Goal: Task Accomplishment & Management: Use online tool/utility

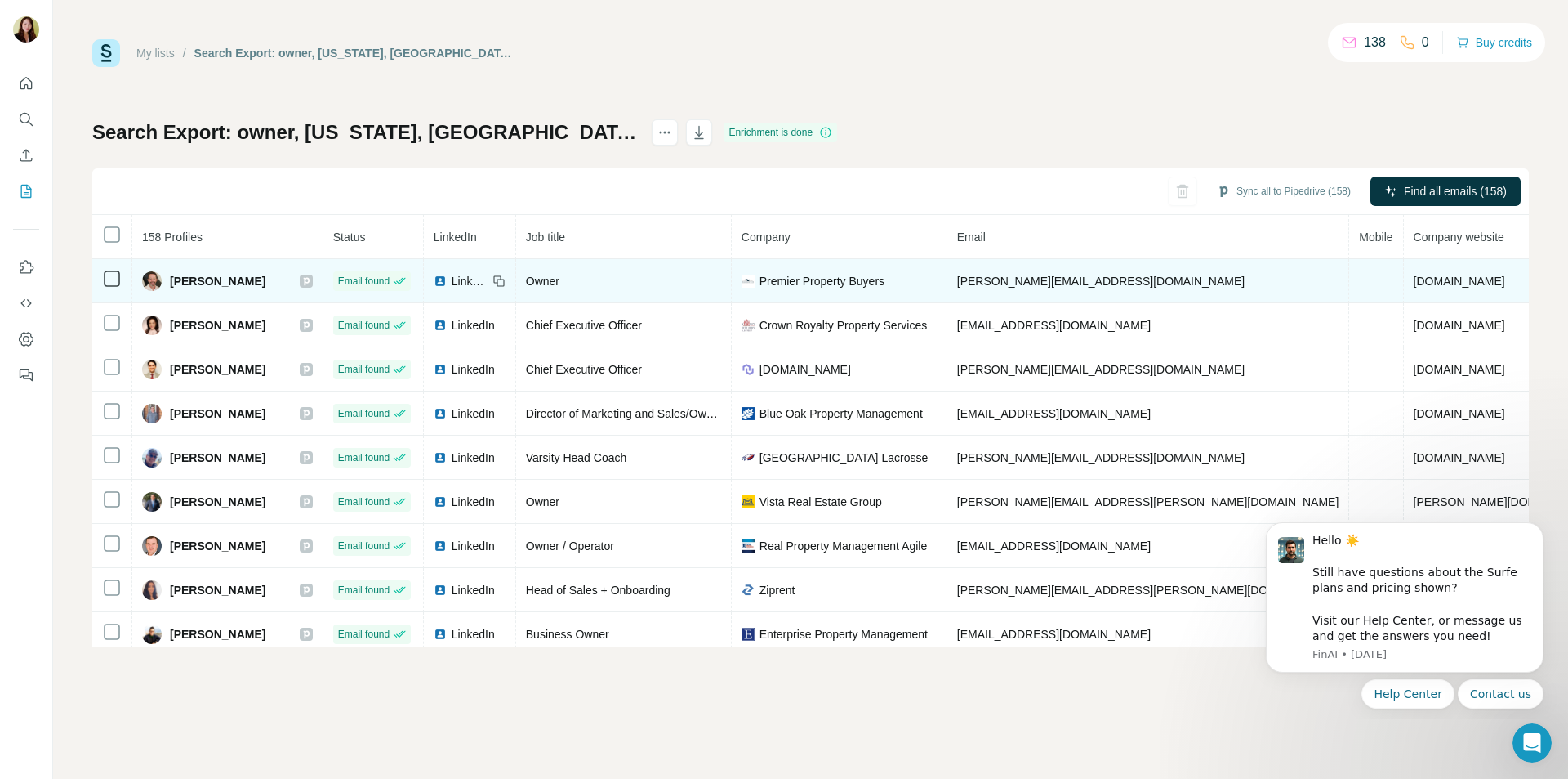
scroll to position [81, 0]
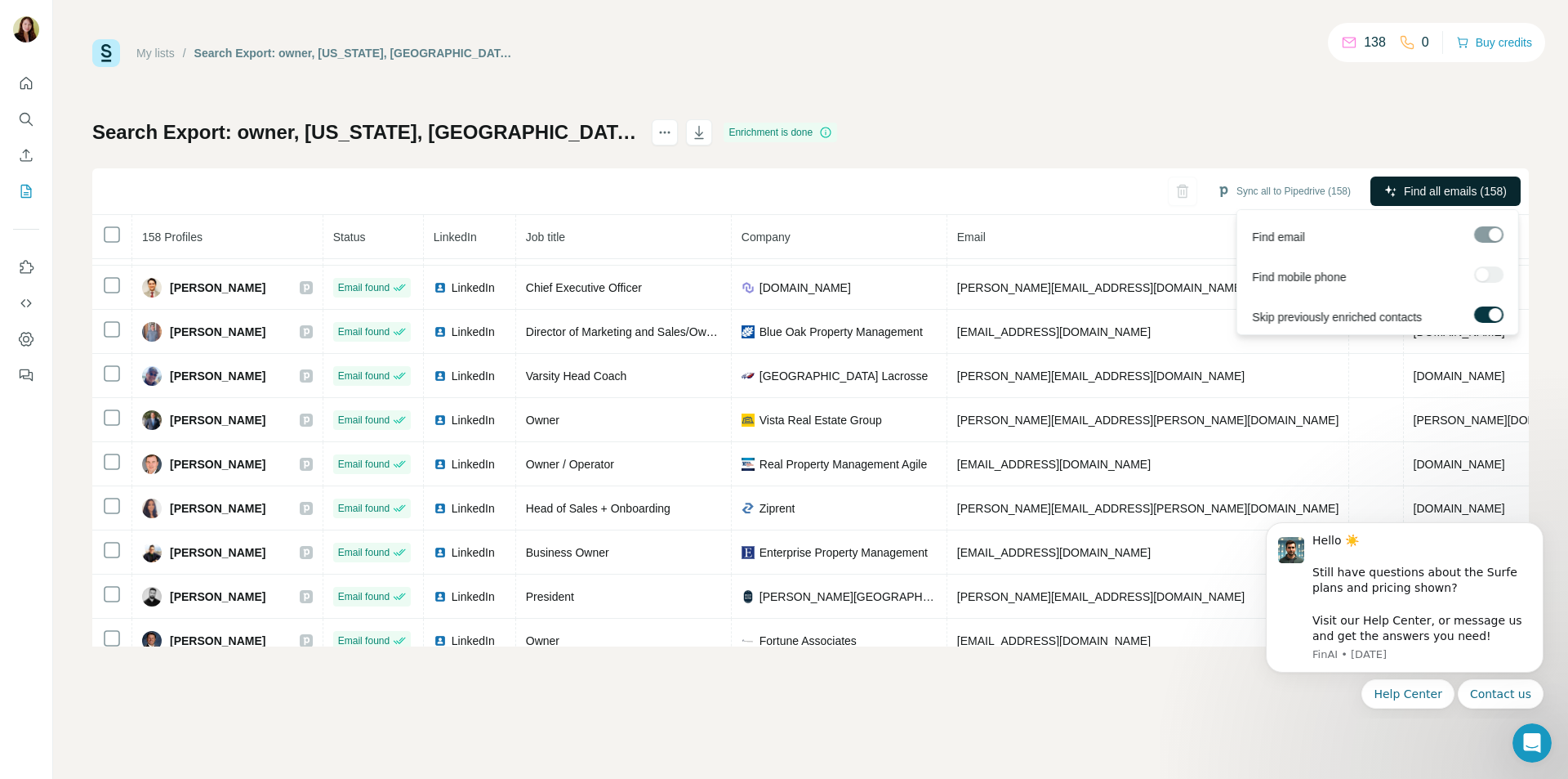
click at [1407, 186] on span "Find all emails (158)" at bounding box center [1456, 191] width 103 height 16
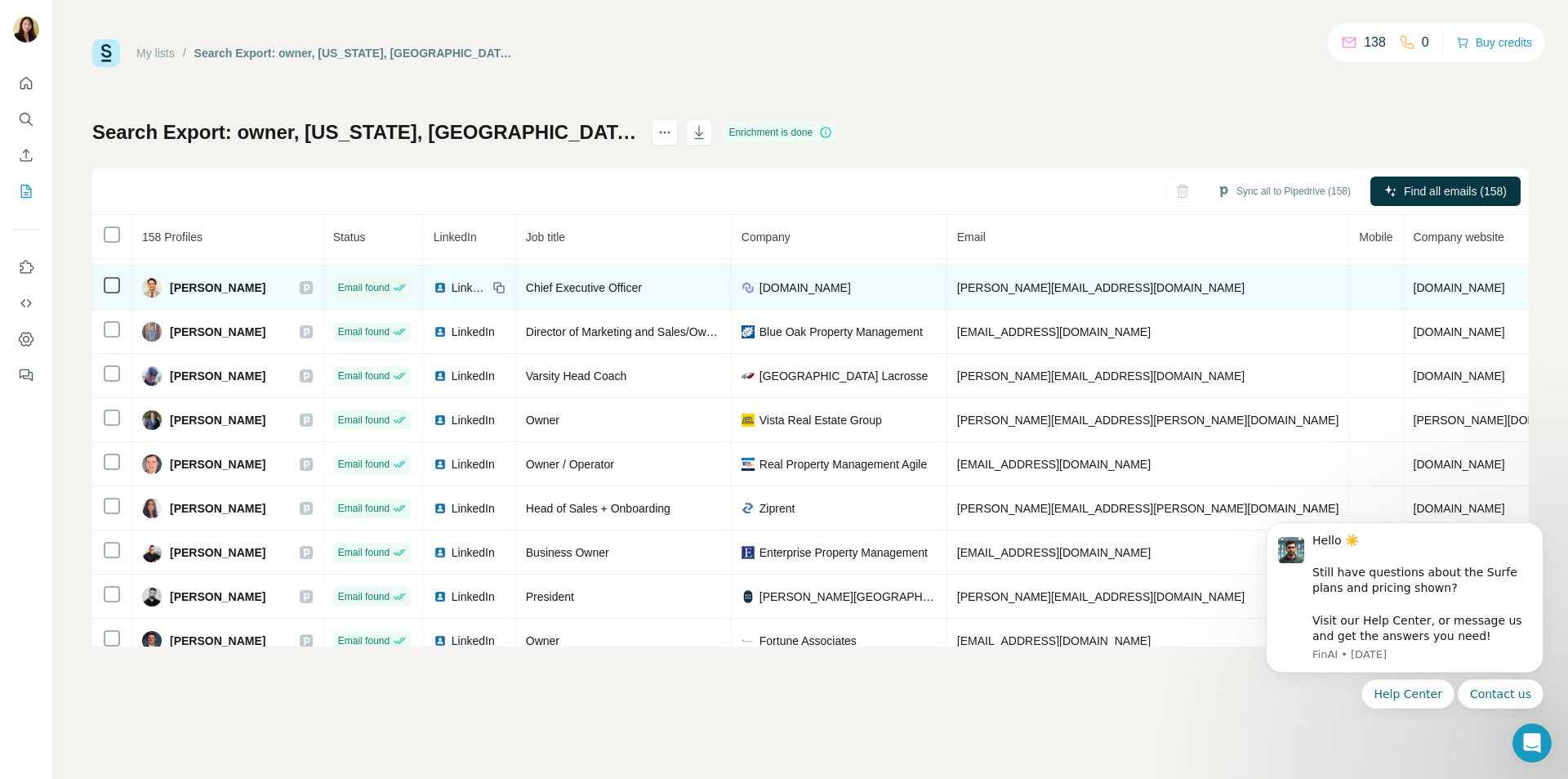
scroll to position [0, 0]
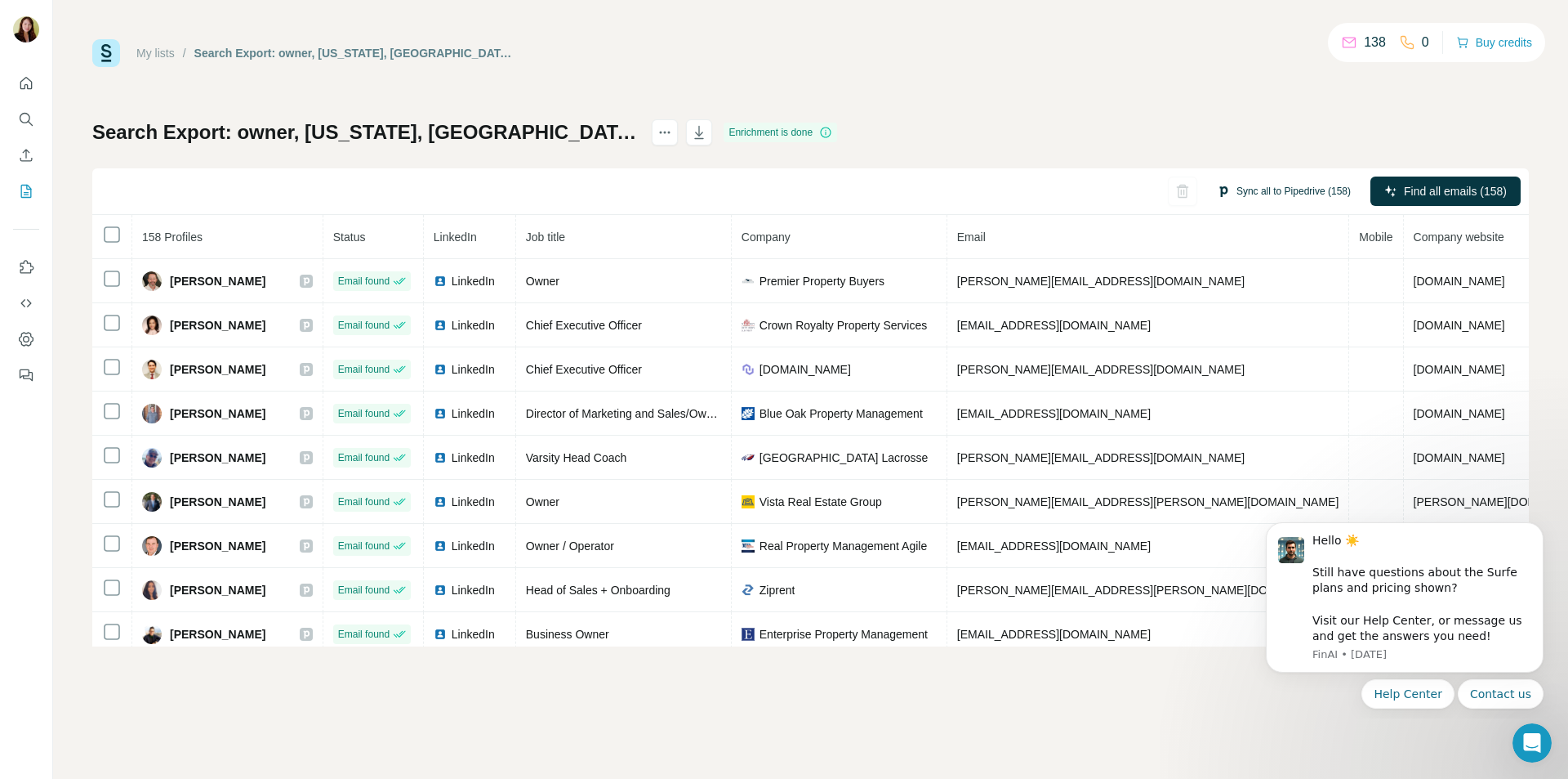
click at [1242, 189] on button "Sync all to Pipedrive (158)" at bounding box center [1284, 191] width 157 height 25
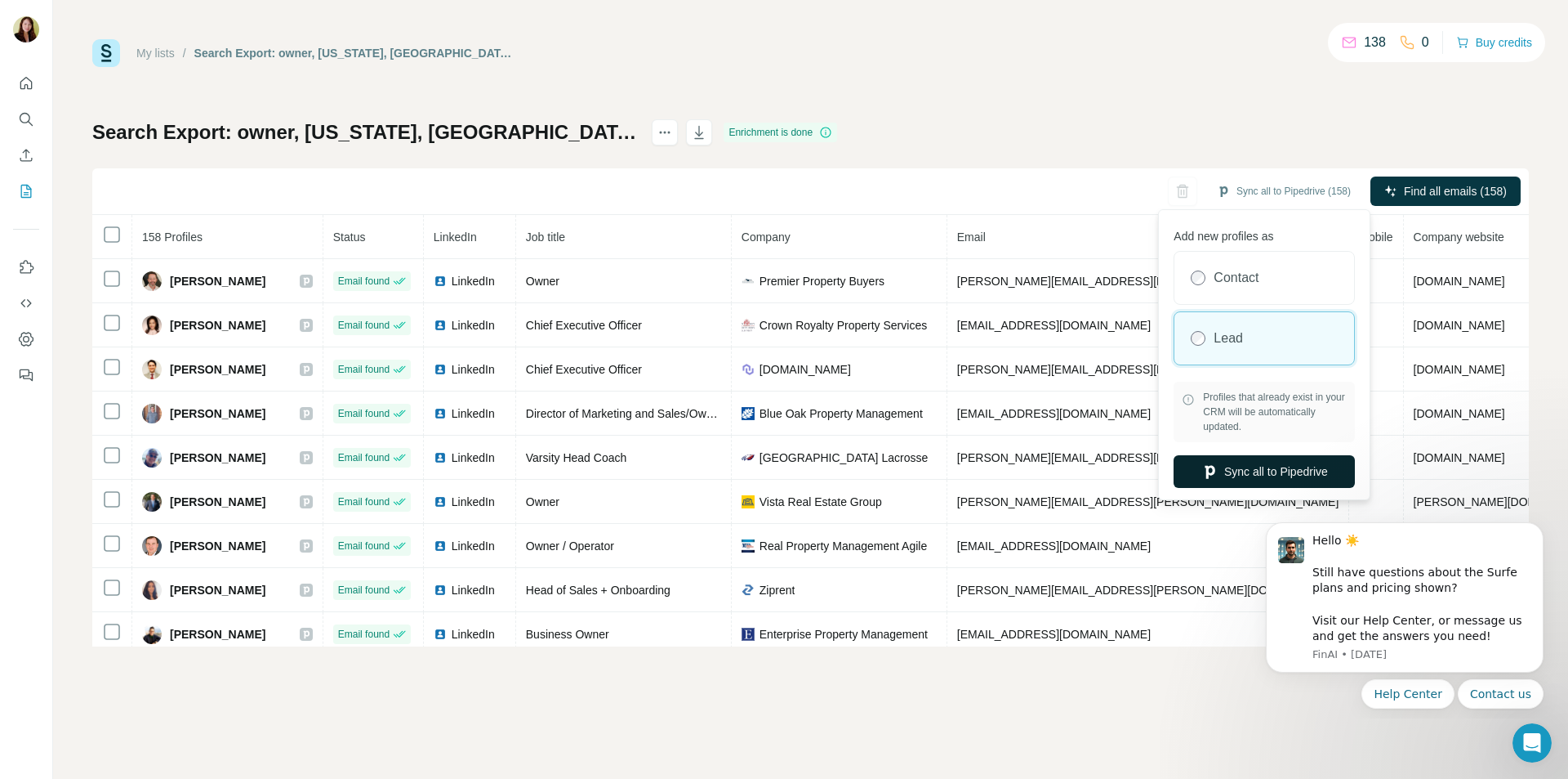
click at [1218, 472] on button "Sync all to Pipedrive" at bounding box center [1264, 471] width 182 height 33
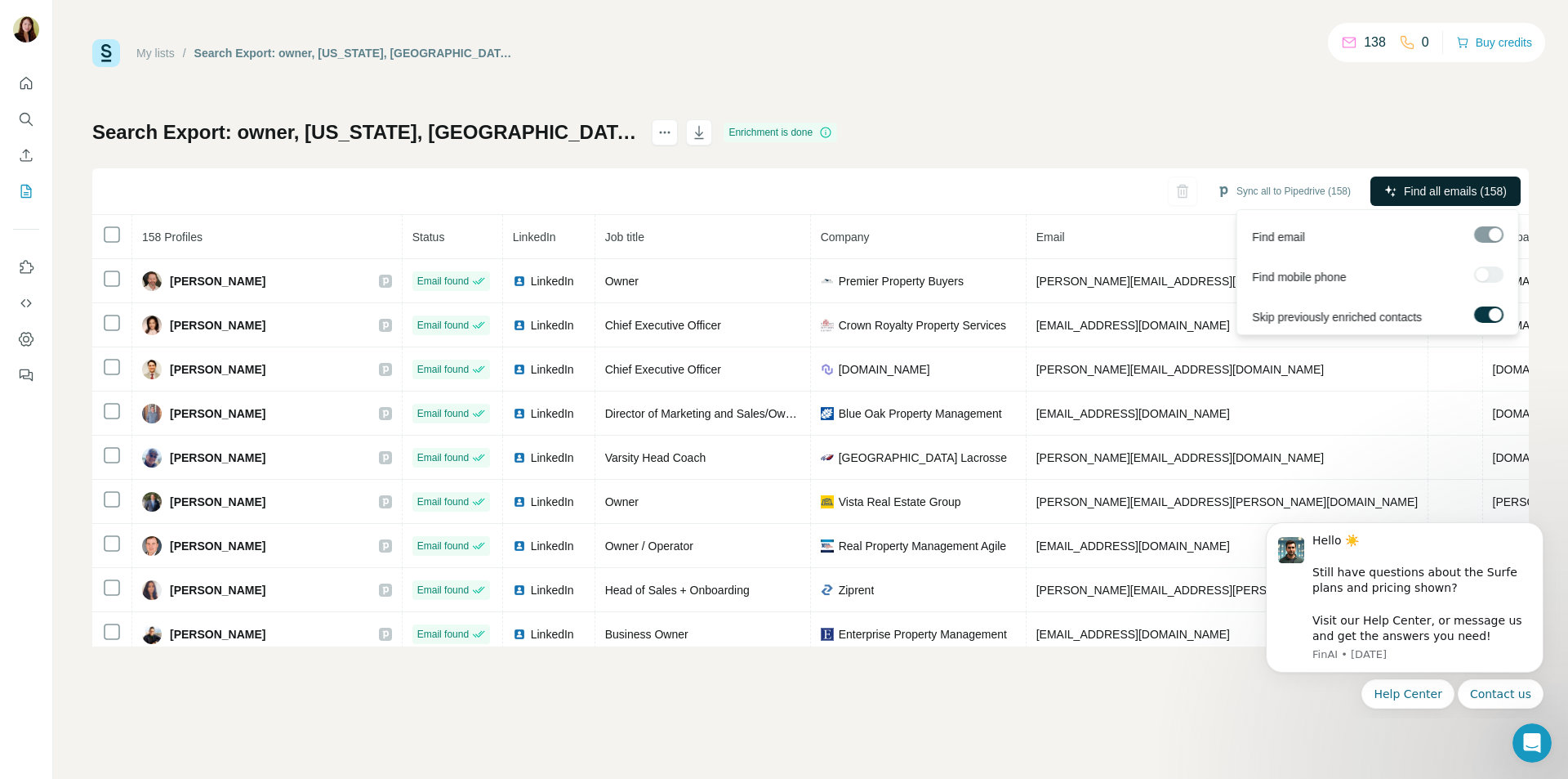
click at [1386, 196] on icon "button" at bounding box center [1390, 191] width 13 height 13
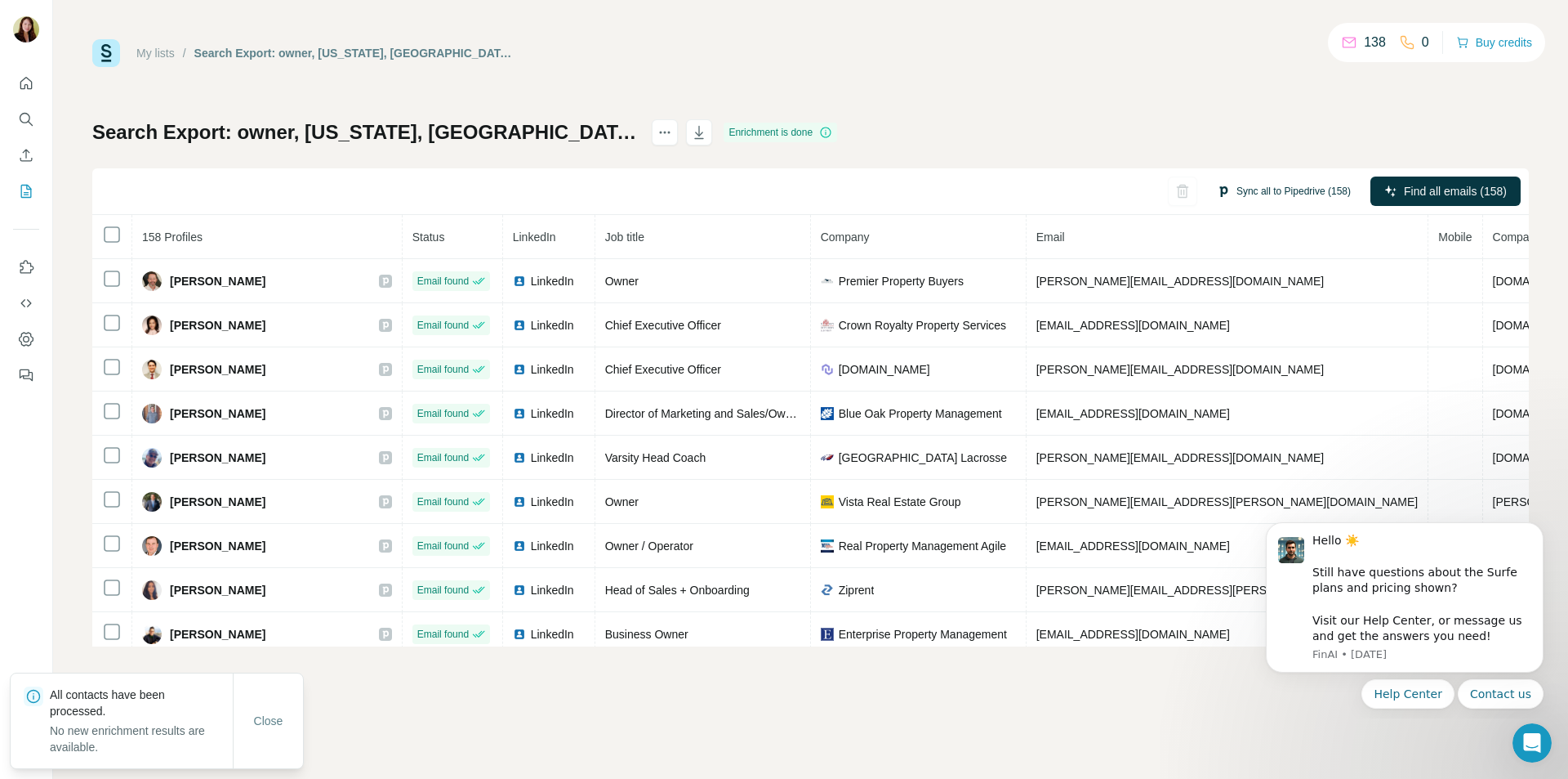
click at [1283, 197] on button "Sync all to Pipedrive (158)" at bounding box center [1284, 191] width 157 height 25
click at [1204, 126] on div "Search Export: owner, [US_STATE], [GEOGRAPHIC_DATA], Real Estate, 1st degree co…" at bounding box center [810, 383] width 1437 height 527
click at [707, 137] on icon "button" at bounding box center [699, 132] width 16 height 16
click at [786, 102] on div "My lists / Search Export: owner, [US_STATE], [GEOGRAPHIC_DATA], Real Estate, 1s…" at bounding box center [810, 342] width 1437 height 607
